Goal: Obtain resource: Download file/media

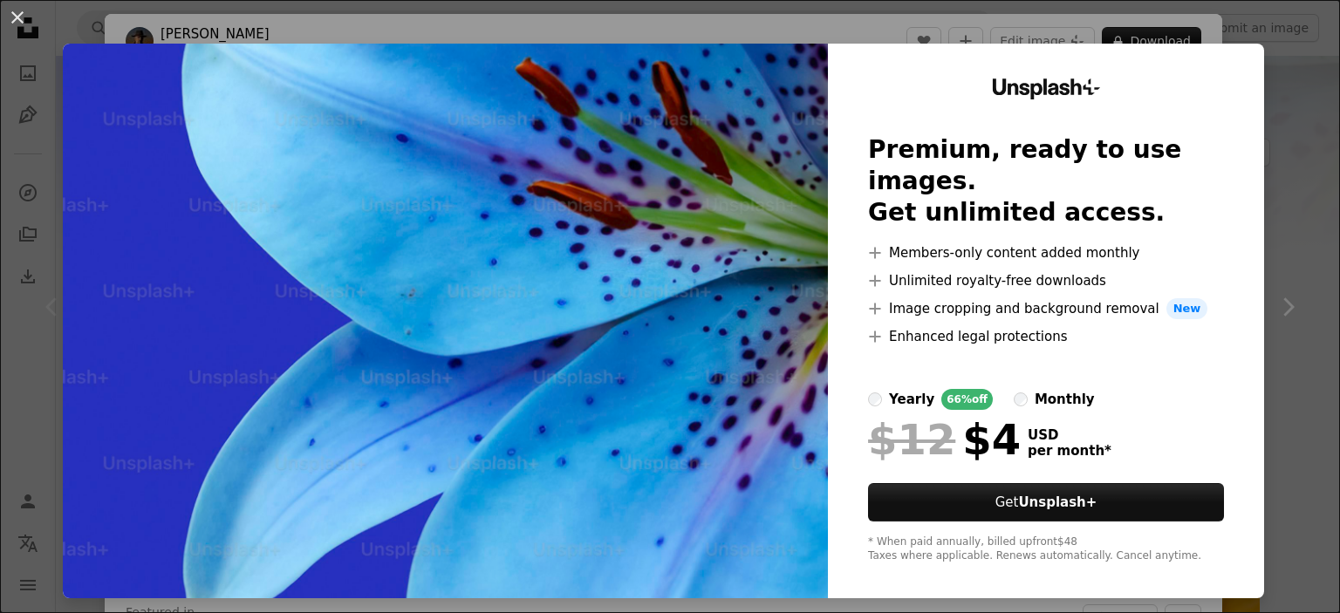
click at [1274, 86] on div "An X shape Unsplash+ Premium, ready to use images. Get unlimited access. A plus…" at bounding box center [670, 306] width 1340 height 613
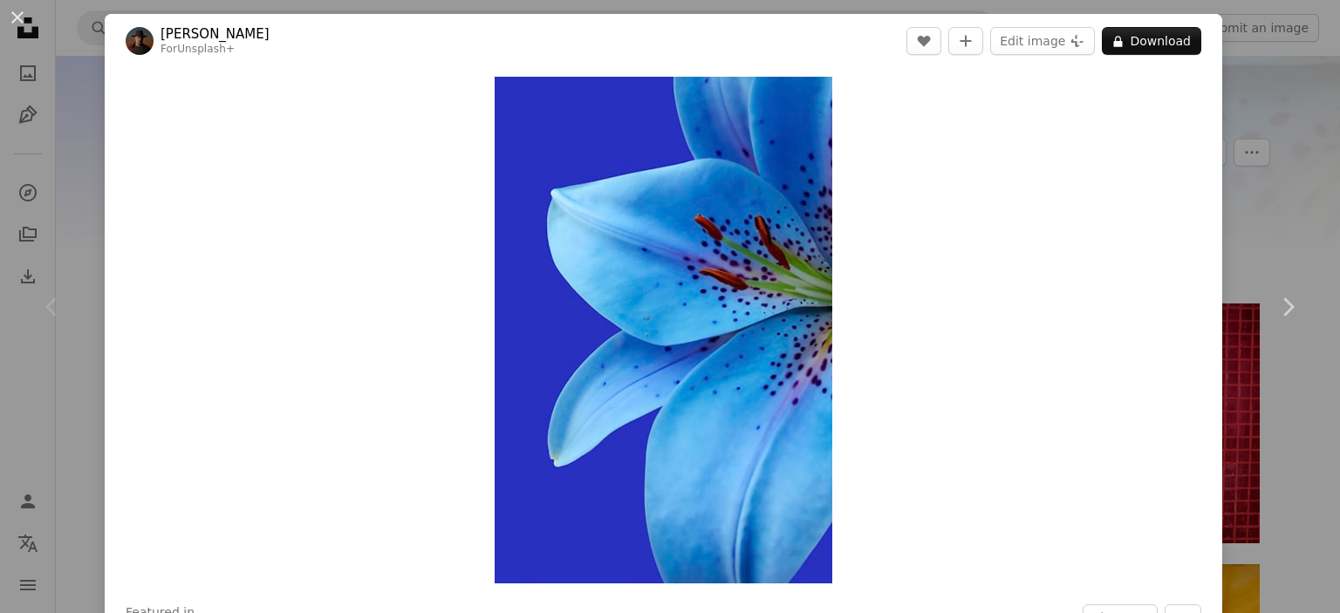
click at [1235, 55] on div "An X shape Chevron left Chevron right [PERSON_NAME] For Unsplash+ A heart A plu…" at bounding box center [670, 306] width 1340 height 613
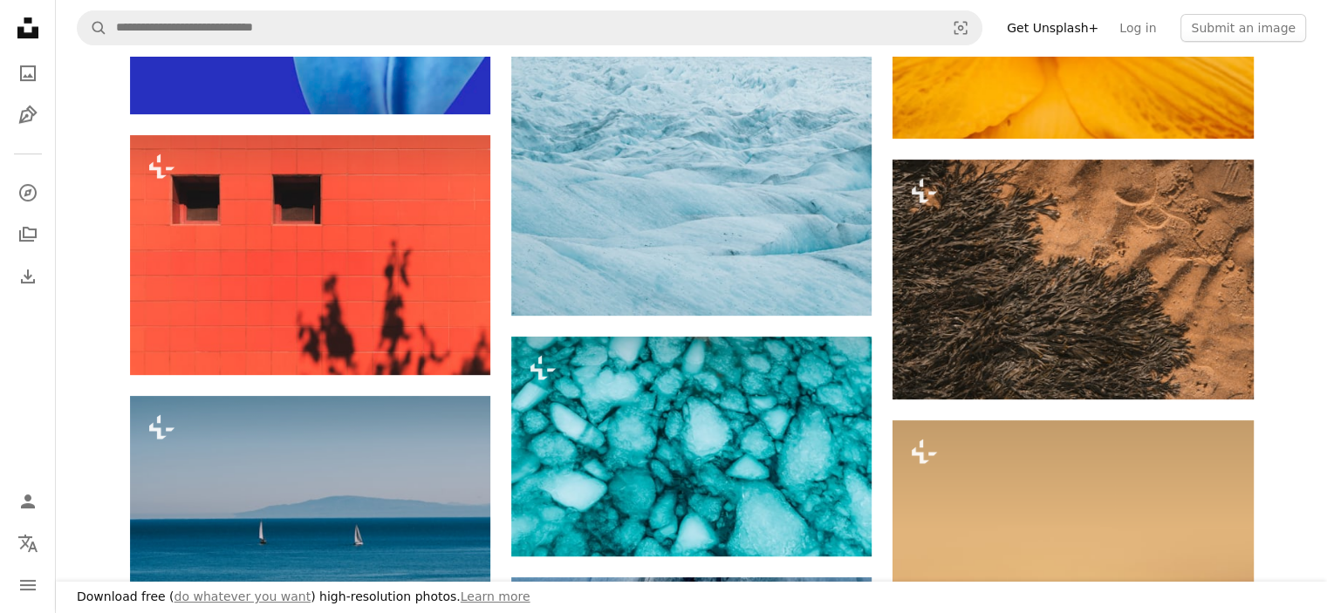
scroll to position [740, 0]
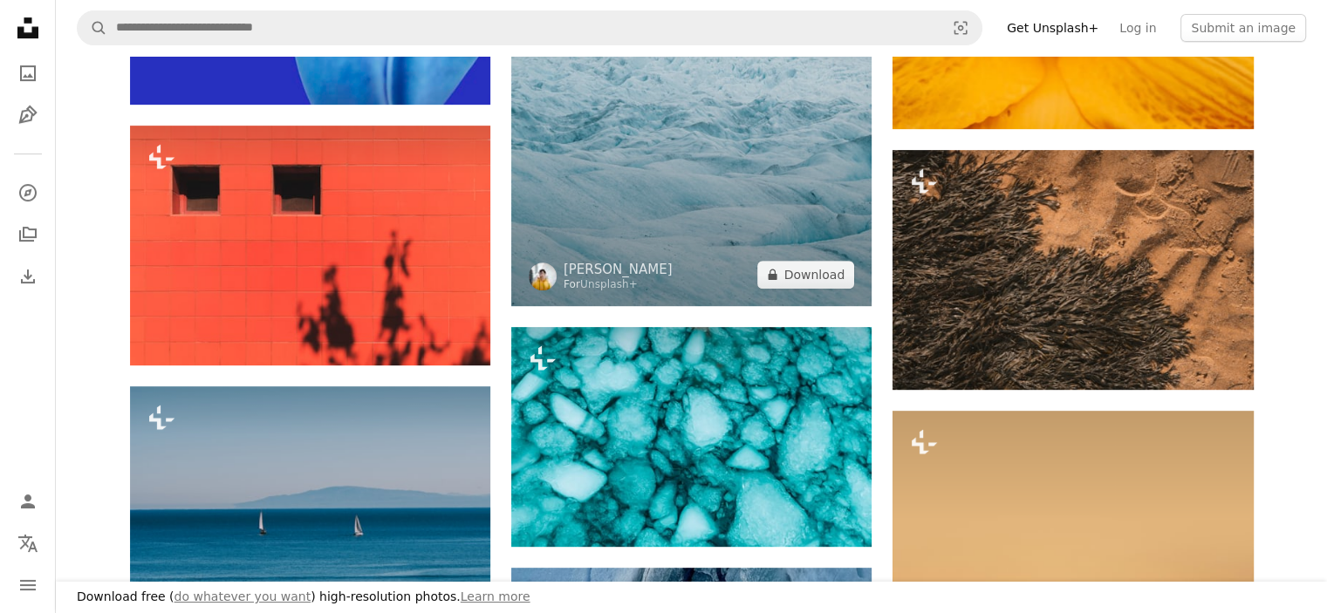
click at [729, 254] on img at bounding box center [691, 65] width 360 height 481
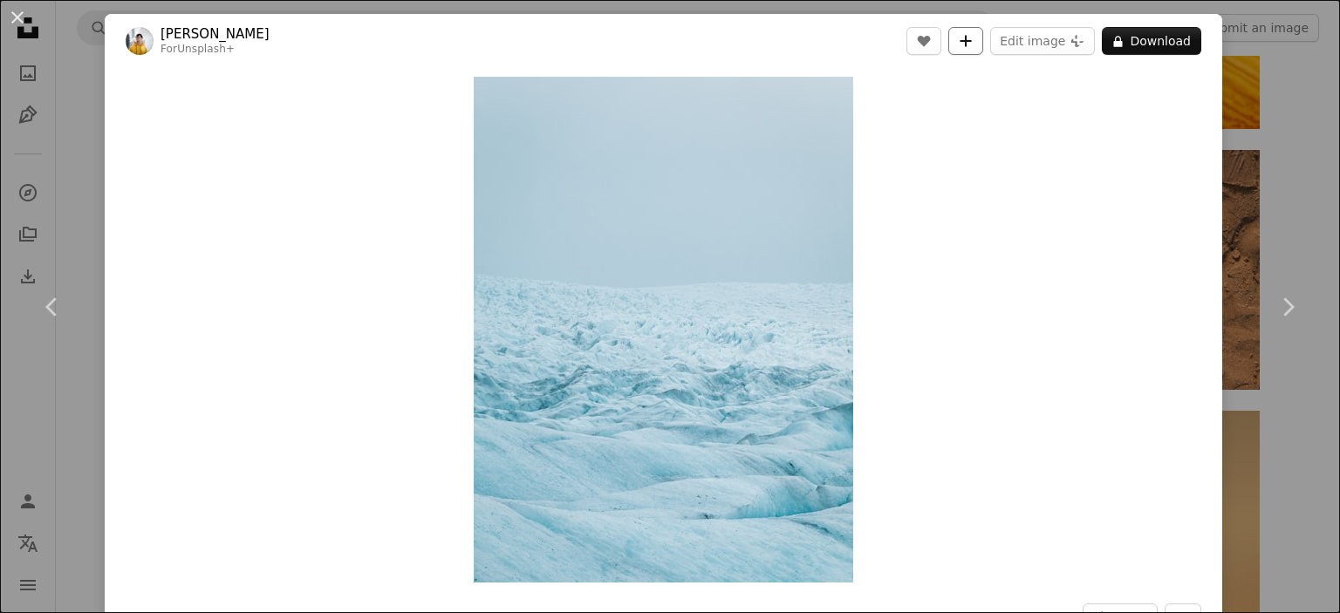
click at [960, 32] on button "A plus sign" at bounding box center [965, 41] width 35 height 28
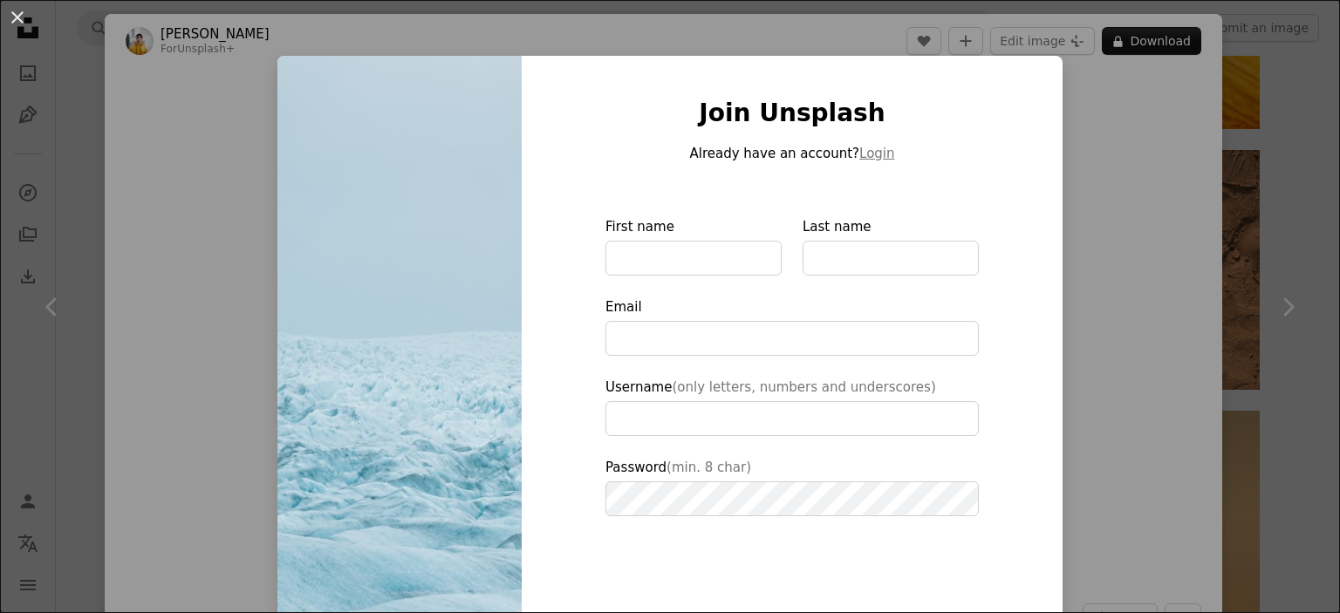
click at [1144, 153] on div "An X shape Join Unsplash Already have an account? Login First name Last name Em…" at bounding box center [670, 306] width 1340 height 613
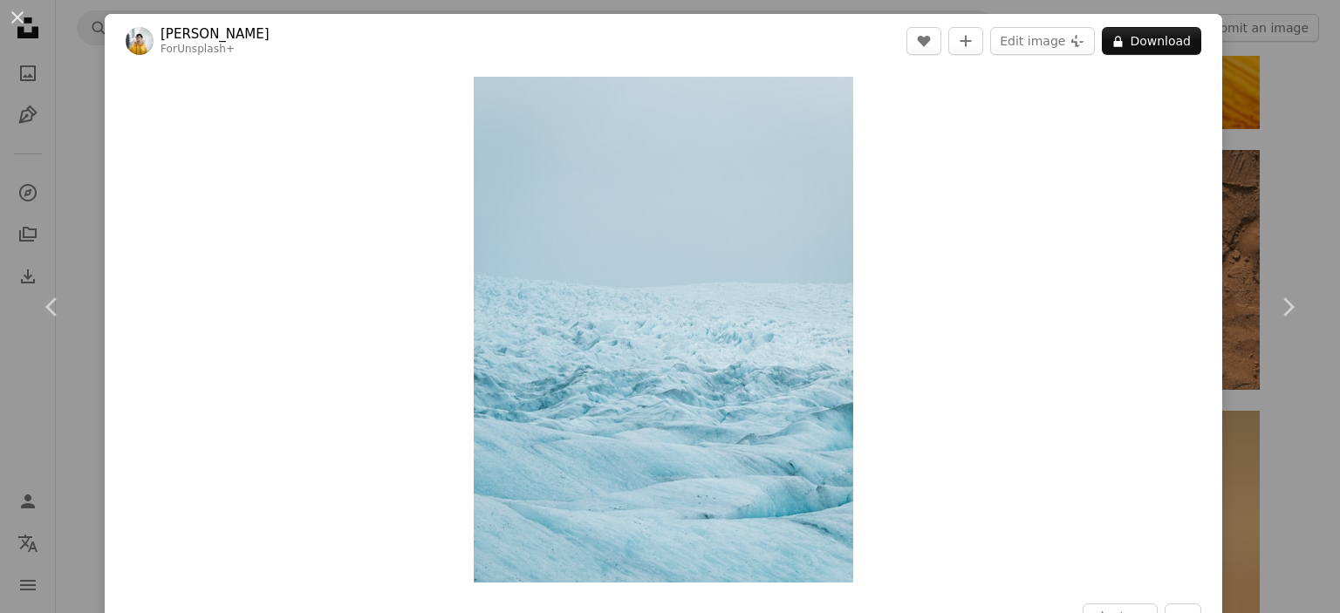
click at [1246, 69] on div "An X shape Chevron left Chevron right [PERSON_NAME] For Unsplash+ A heart A plu…" at bounding box center [670, 306] width 1340 height 613
